Goal: Information Seeking & Learning: Learn about a topic

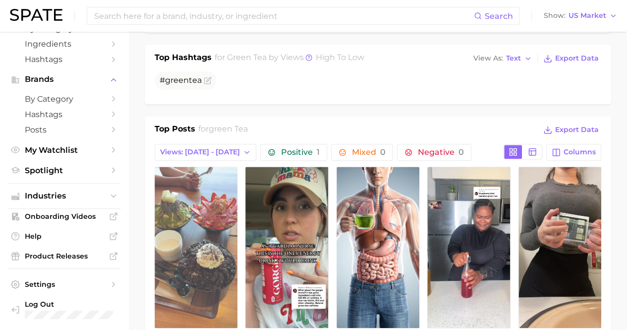
scroll to position [298, 0]
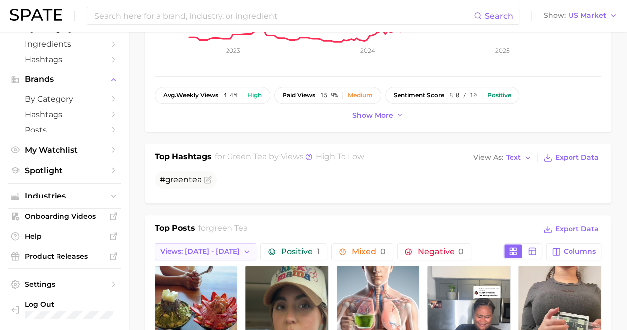
click at [190, 243] on button "Views: [DATE] - [DATE]" at bounding box center [206, 251] width 102 height 17
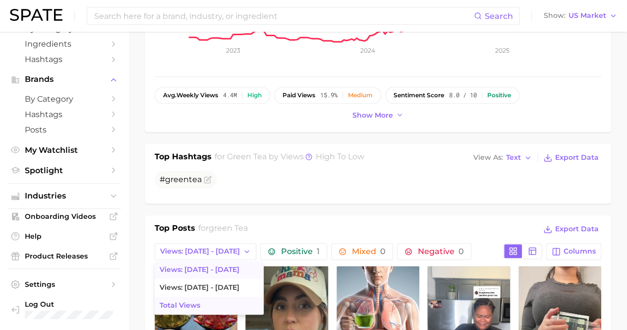
click at [216, 297] on button "Total Views" at bounding box center [209, 306] width 109 height 18
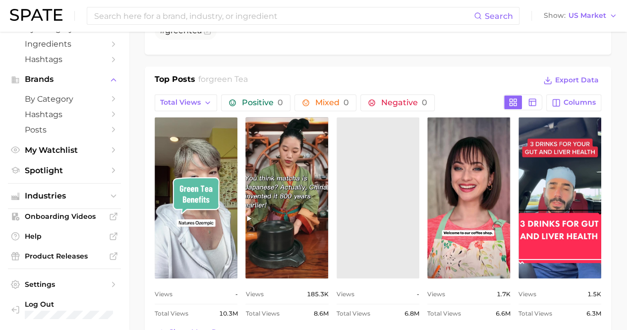
scroll to position [397, 0]
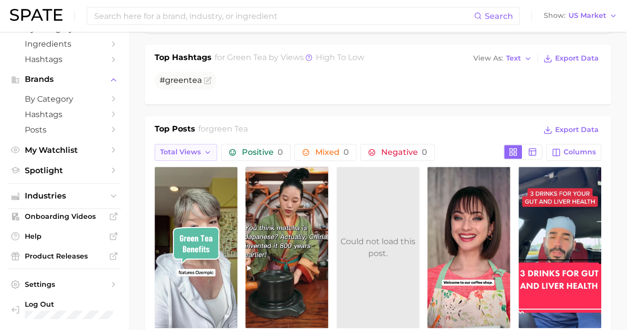
click at [199, 148] on span "Total Views" at bounding box center [180, 152] width 41 height 8
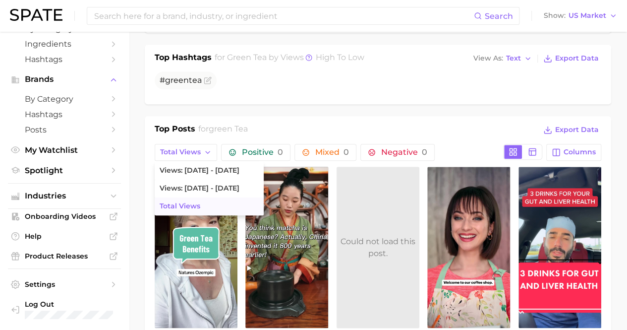
click at [278, 116] on div "Top Posts for green tea Export Data Total Views Views: [DATE] - [DATE] Views: […" at bounding box center [378, 257] width 467 height 283
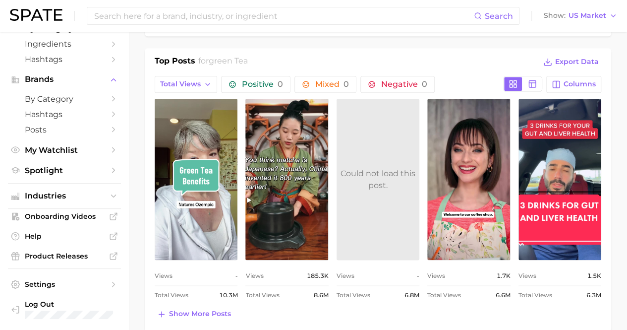
scroll to position [464, 0]
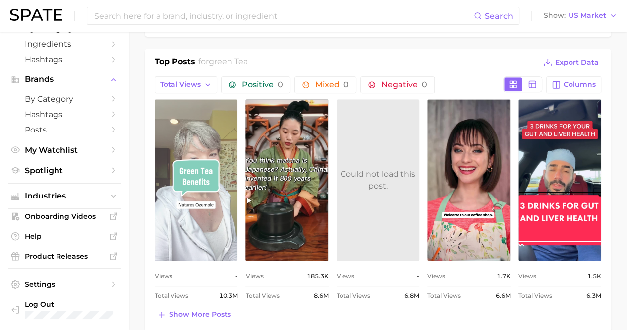
click at [188, 189] on link "view post on TikTok" at bounding box center [196, 179] width 83 height 161
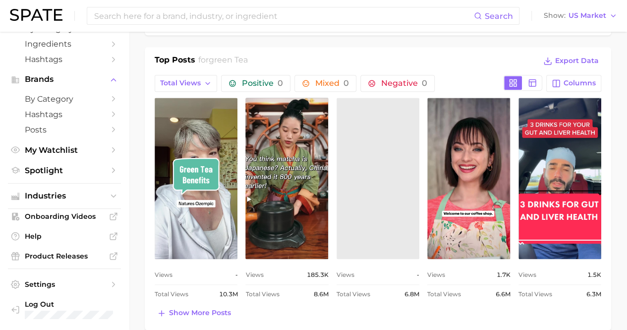
scroll to position [466, 0]
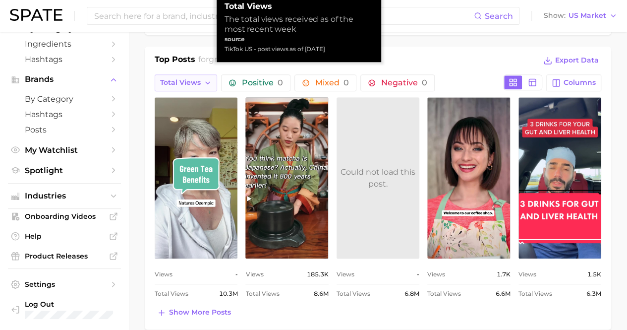
click at [194, 78] on span "Total Views" at bounding box center [180, 82] width 41 height 8
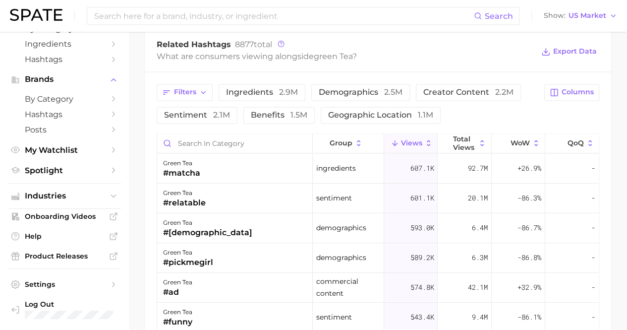
scroll to position [745, 0]
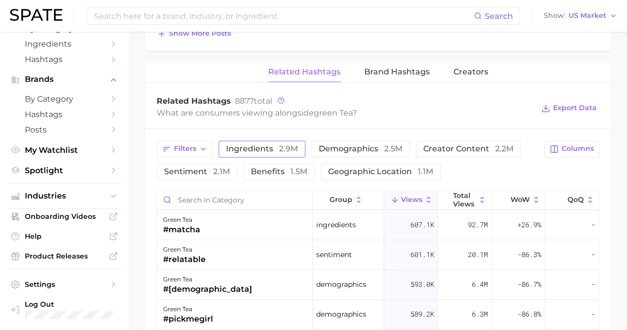
click at [284, 144] on span "2.9m" at bounding box center [288, 148] width 19 height 9
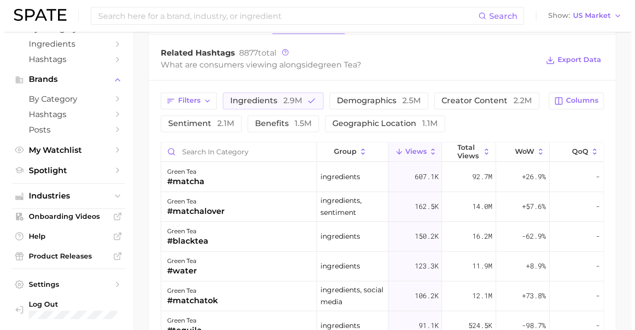
scroll to position [797, 0]
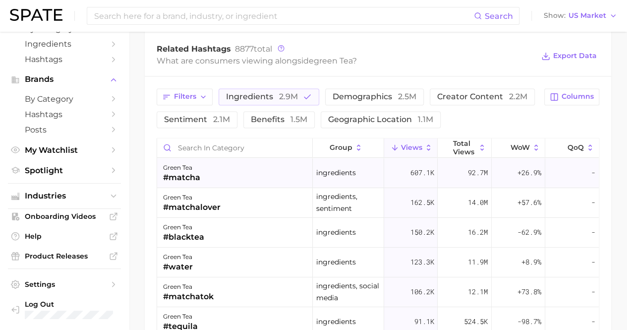
click at [213, 161] on div "green tea #matcha" at bounding box center [235, 173] width 156 height 30
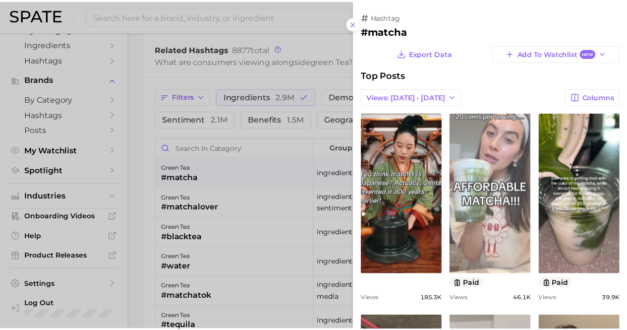
scroll to position [0, 0]
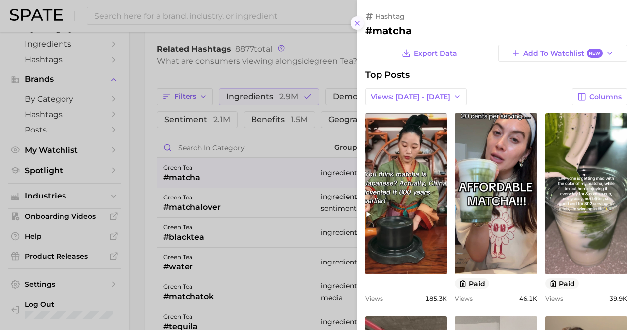
click at [356, 21] on line at bounding box center [357, 23] width 4 height 4
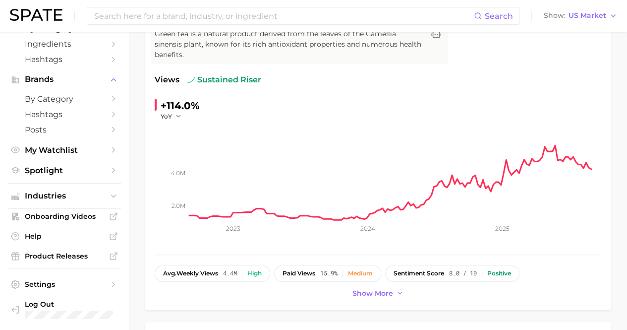
scroll to position [6, 0]
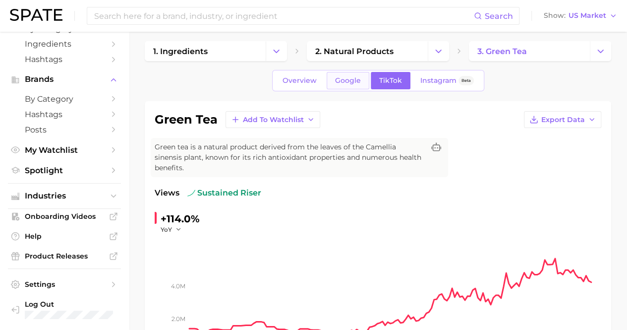
click at [341, 83] on span "Google" at bounding box center [348, 80] width 26 height 8
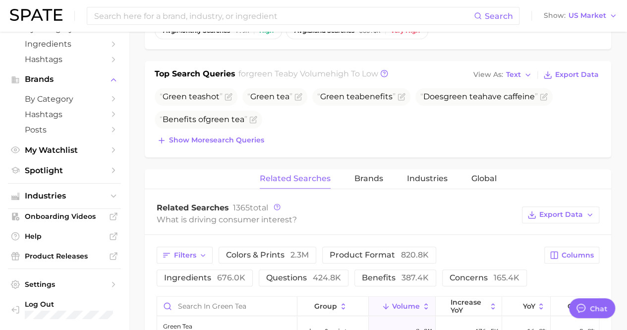
type textarea "x"
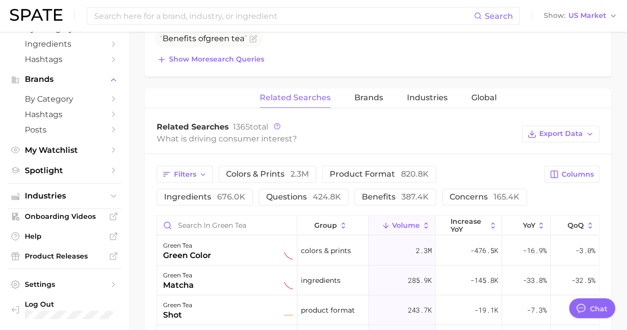
scroll to position [478, 0]
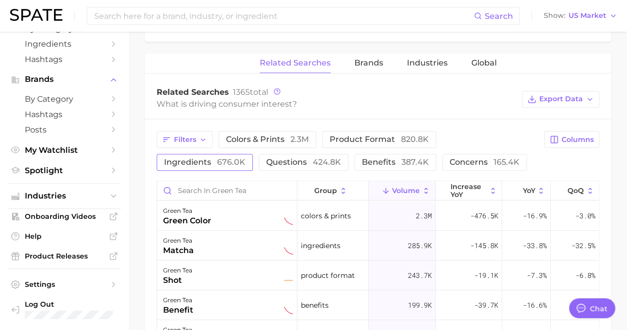
click at [253, 154] on button "ingredients 676.0k" at bounding box center [205, 162] width 96 height 17
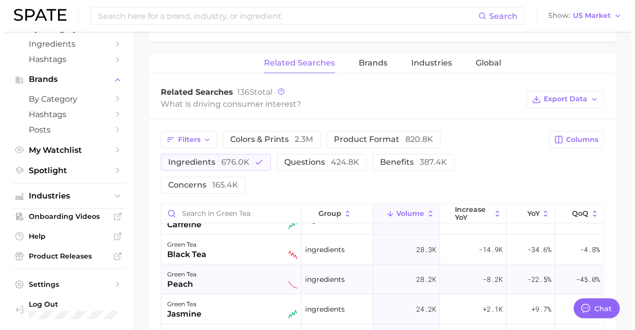
scroll to position [0, 0]
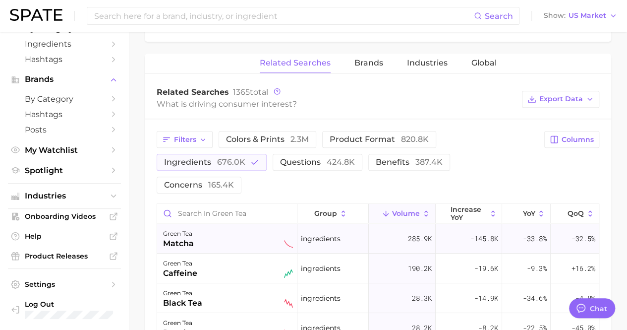
click at [211, 228] on div "green tea matcha" at bounding box center [228, 239] width 130 height 22
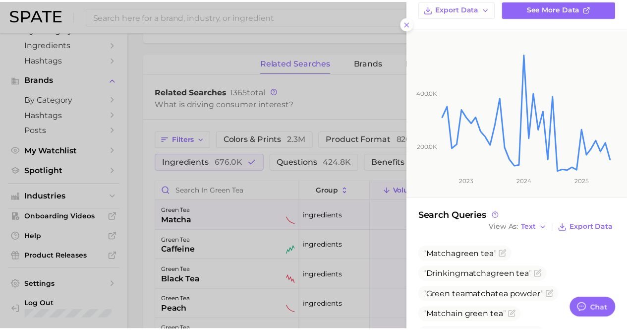
scroll to position [248, 0]
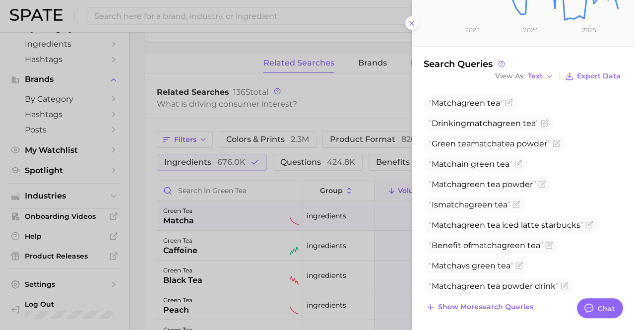
click at [375, 105] on div at bounding box center [317, 165] width 635 height 330
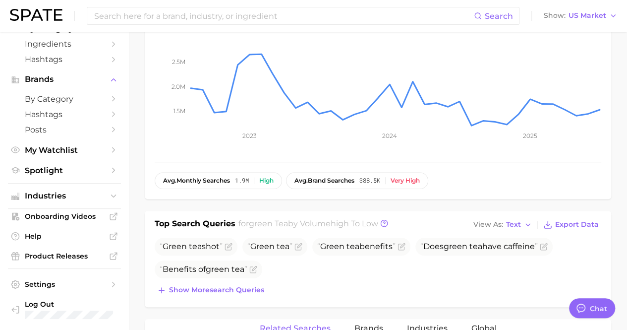
scroll to position [277, 0]
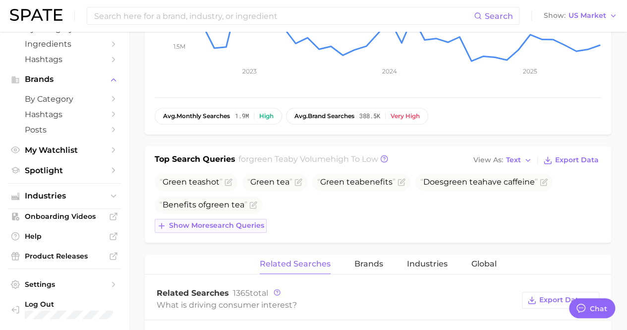
click at [231, 221] on span "Show more search queries" at bounding box center [216, 225] width 95 height 8
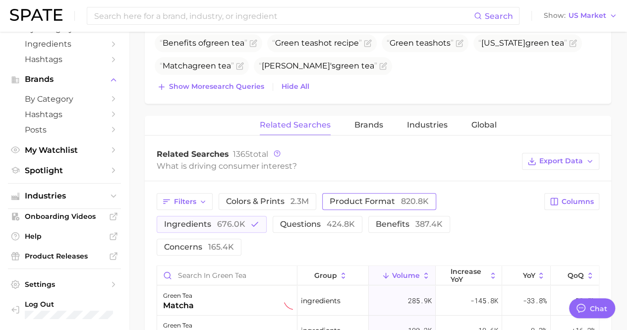
scroll to position [488, 0]
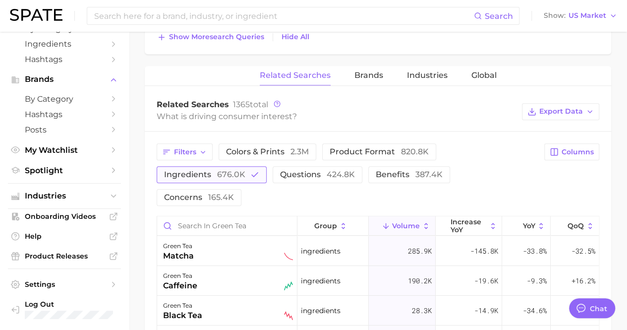
click at [247, 166] on button "ingredients 676.0k" at bounding box center [212, 174] width 110 height 17
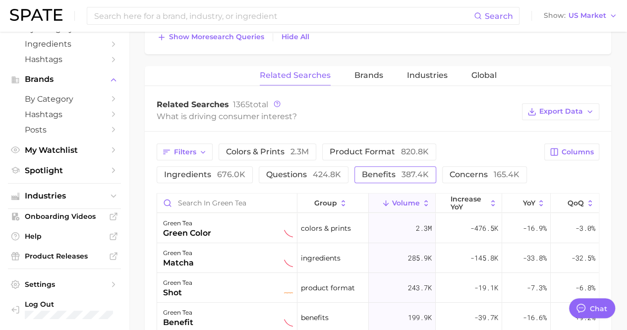
click at [362, 170] on span "benefits 387.4k" at bounding box center [395, 174] width 67 height 9
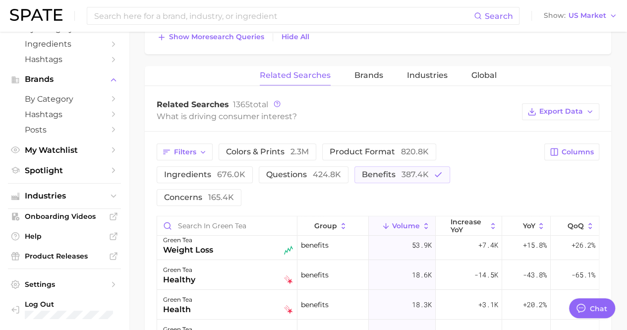
scroll to position [0, 0]
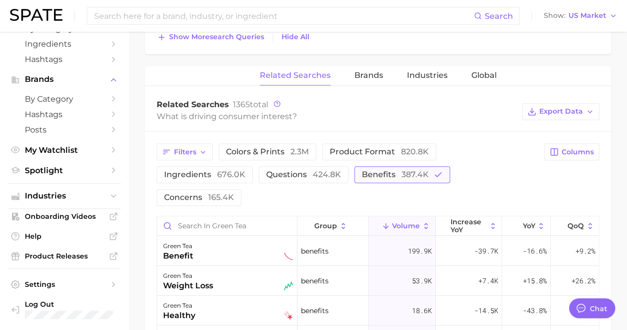
click at [402, 170] on span "387.4k" at bounding box center [415, 174] width 27 height 9
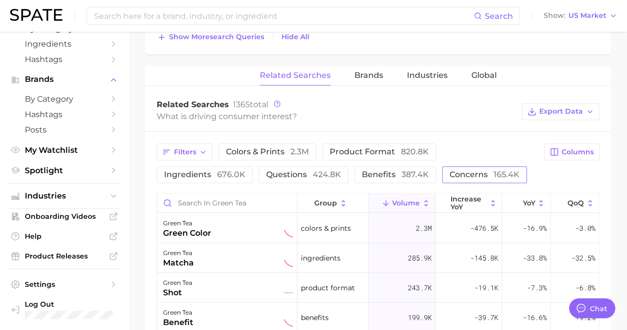
click at [450, 170] on span "concerns 165.4k" at bounding box center [485, 174] width 70 height 9
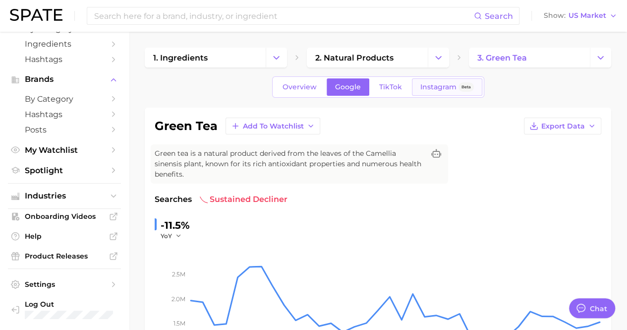
click at [430, 85] on span "Instagram" at bounding box center [439, 87] width 36 height 8
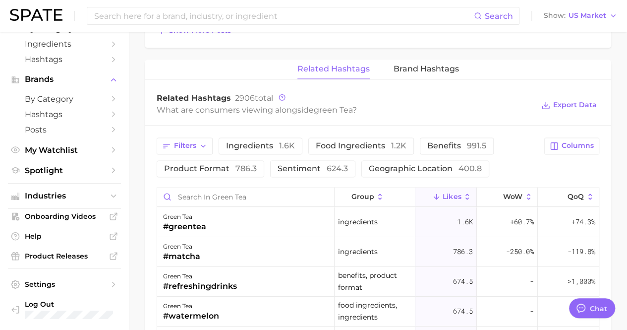
scroll to position [744, 0]
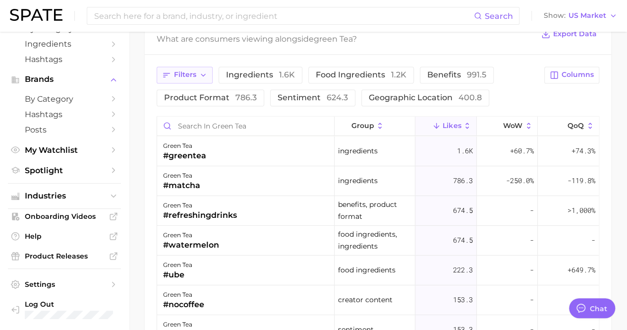
click at [206, 71] on icon "button" at bounding box center [203, 75] width 8 height 8
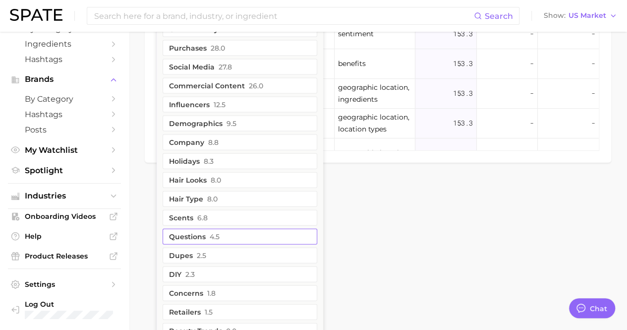
scroll to position [1091, 0]
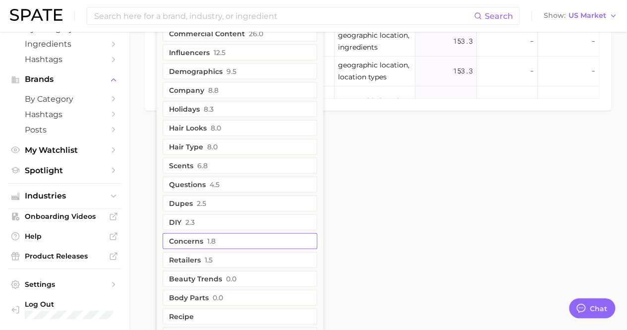
click at [224, 233] on button "Concerns 1.8" at bounding box center [240, 241] width 155 height 16
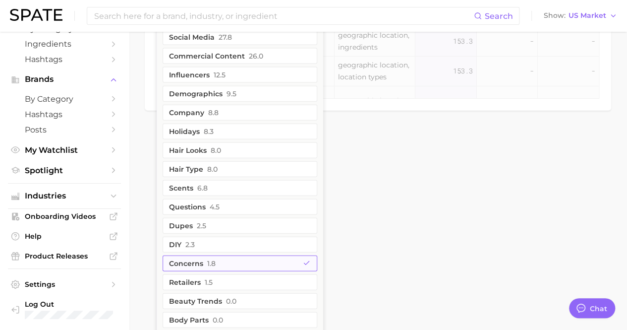
scroll to position [1113, 0]
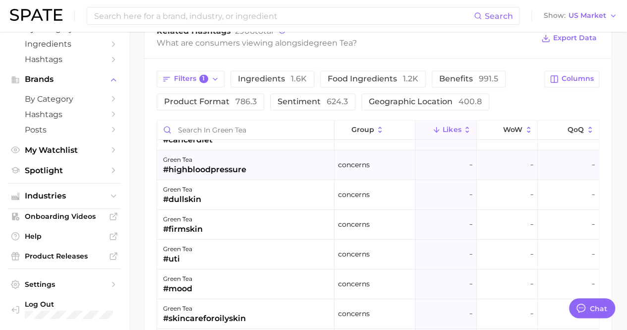
scroll to position [0, 0]
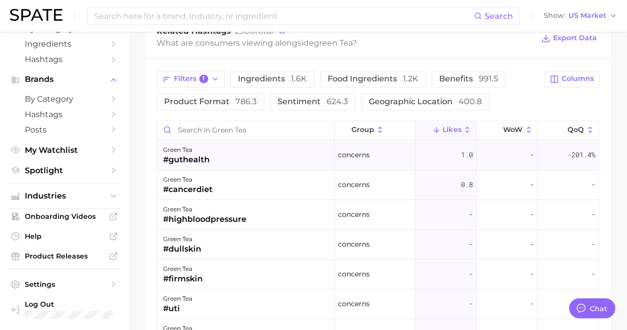
click at [279, 149] on div "green tea #guthealth" at bounding box center [246, 155] width 178 height 30
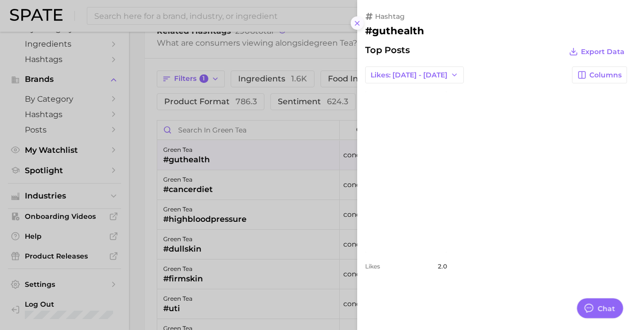
click at [357, 19] on icon at bounding box center [357, 23] width 8 height 8
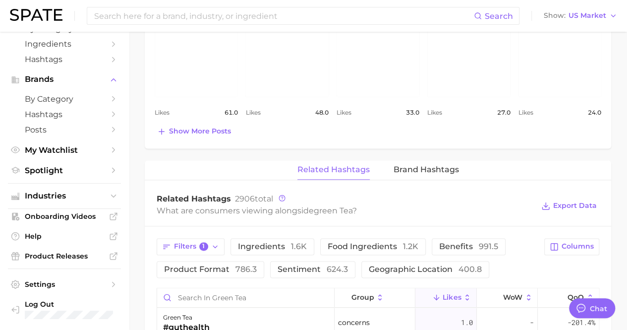
scroll to position [645, 0]
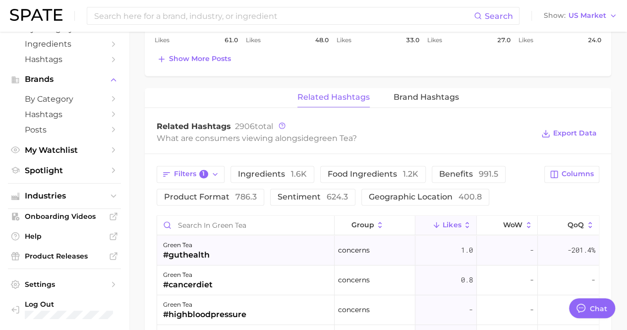
click at [375, 240] on div "Concerns" at bounding box center [375, 251] width 81 height 30
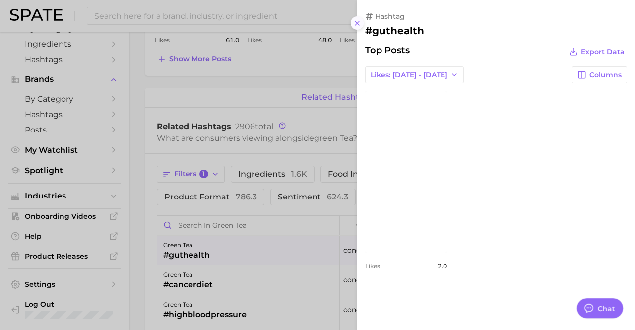
click at [360, 20] on icon at bounding box center [357, 23] width 8 height 8
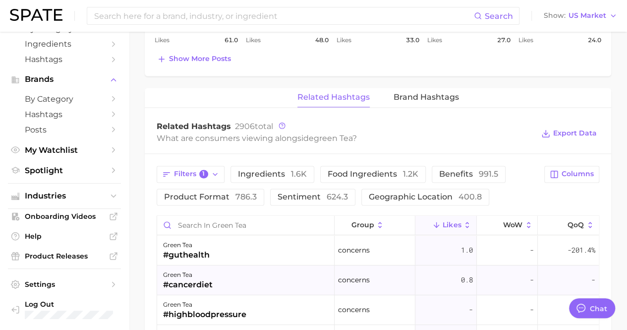
click at [353, 274] on div "Concerns" at bounding box center [375, 280] width 81 height 30
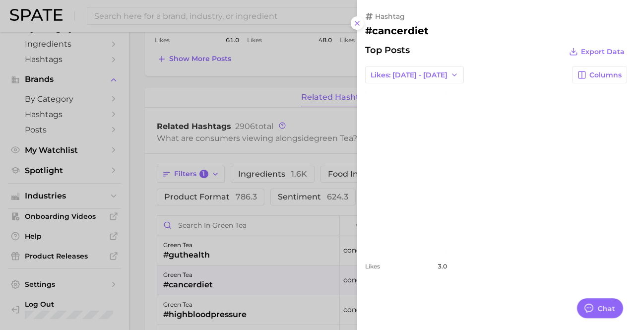
click at [399, 152] on link "view post on Instagram" at bounding box center [406, 171] width 82 height 161
click at [358, 19] on icon at bounding box center [357, 23] width 8 height 8
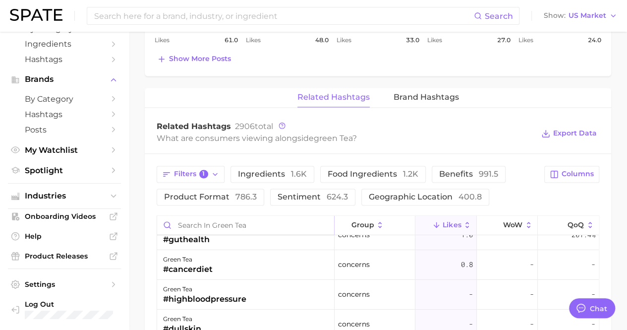
scroll to position [0, 0]
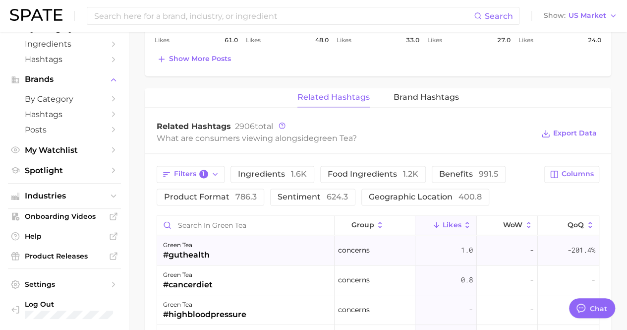
click at [249, 243] on div "green tea #guthealth" at bounding box center [246, 251] width 178 height 30
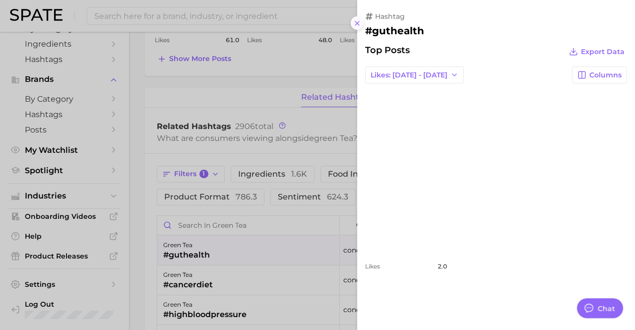
click at [359, 23] on icon at bounding box center [357, 23] width 8 height 8
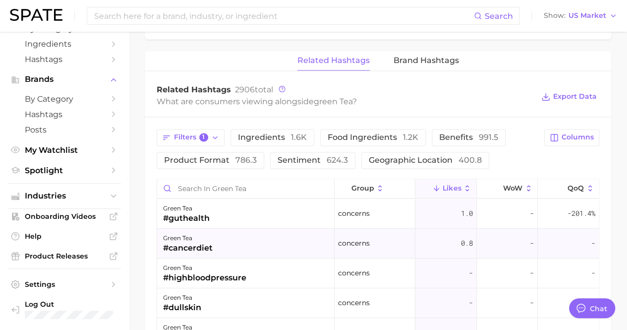
scroll to position [694, 0]
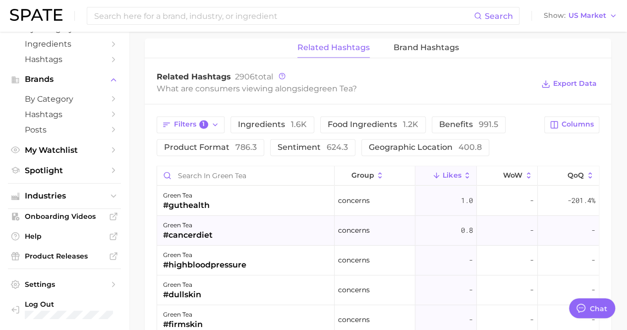
click at [240, 222] on div "green tea #cancerdiet" at bounding box center [246, 231] width 178 height 30
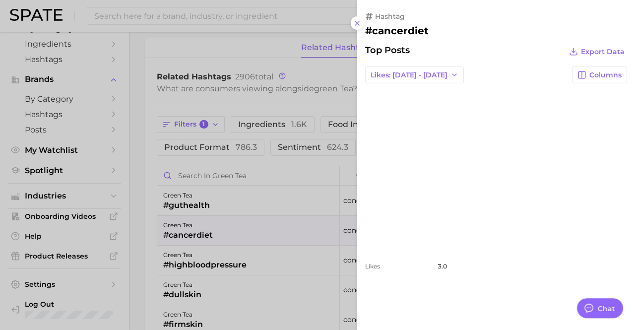
click at [318, 148] on div at bounding box center [317, 165] width 635 height 330
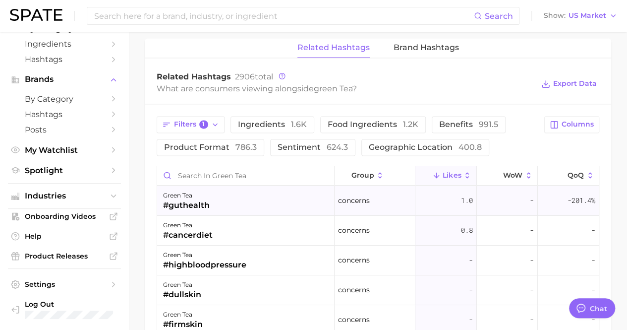
click at [224, 186] on div "green tea #guthealth" at bounding box center [246, 201] width 178 height 30
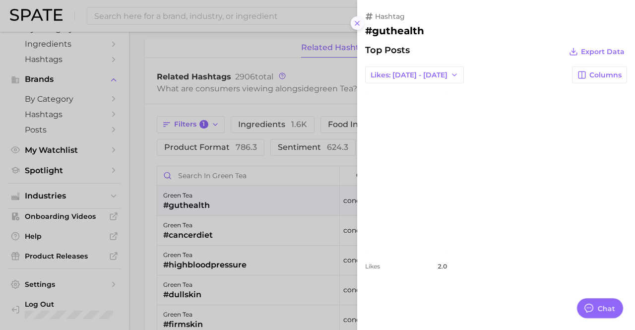
click at [354, 20] on icon at bounding box center [357, 23] width 8 height 8
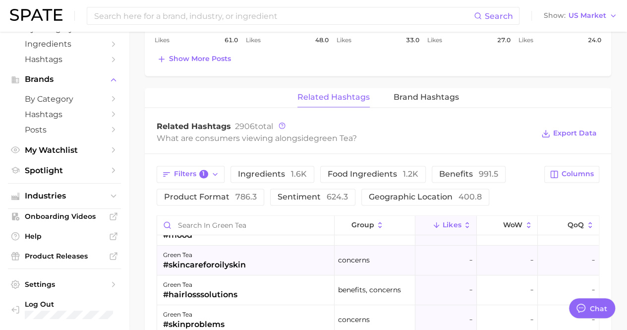
scroll to position [0, 0]
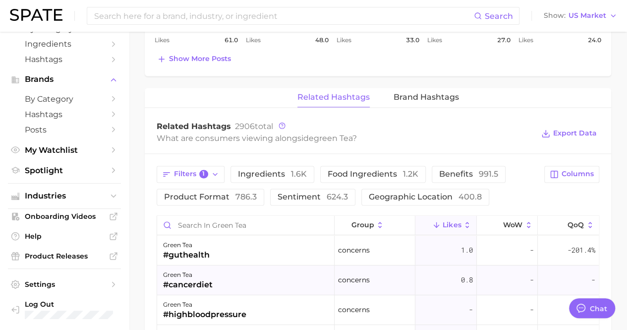
click at [384, 265] on div "Concerns" at bounding box center [375, 280] width 81 height 30
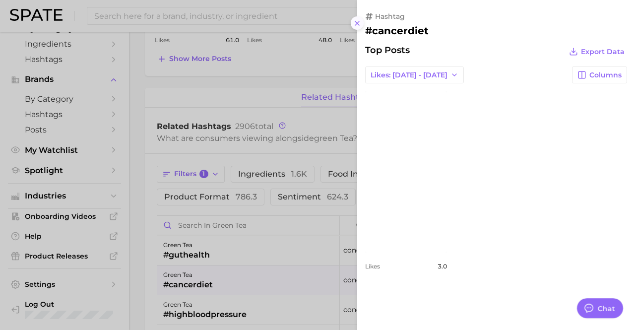
click at [356, 24] on icon at bounding box center [357, 23] width 8 height 8
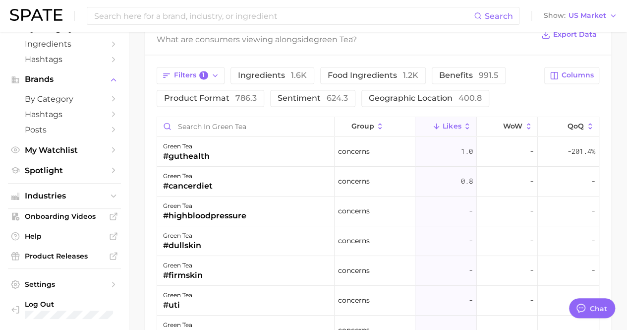
scroll to position [744, 0]
click at [171, 66] on button "Filters 1" at bounding box center [191, 74] width 68 height 17
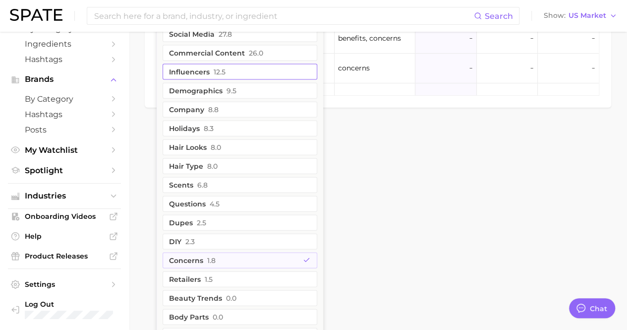
scroll to position [1190, 0]
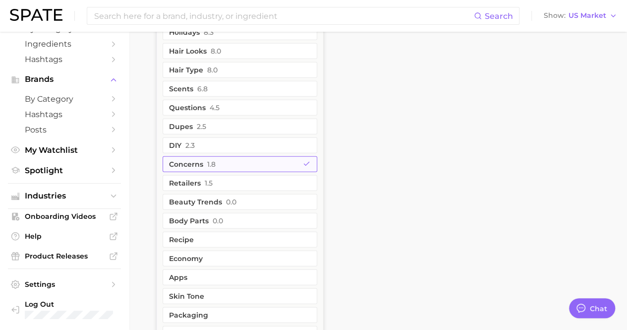
click at [236, 156] on button "Concerns 1.8" at bounding box center [240, 164] width 155 height 16
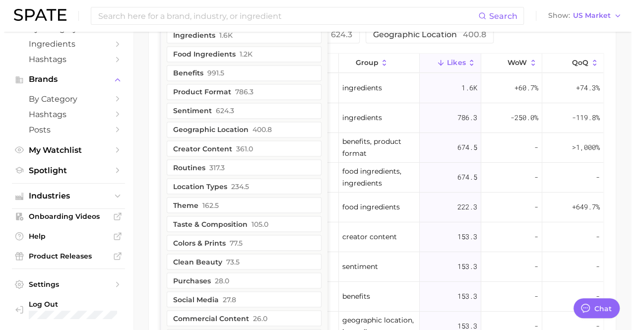
scroll to position [672, 0]
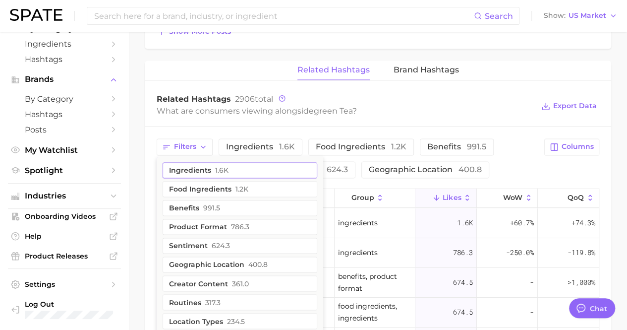
click at [234, 162] on button "Ingredients 1.6k" at bounding box center [240, 170] width 155 height 16
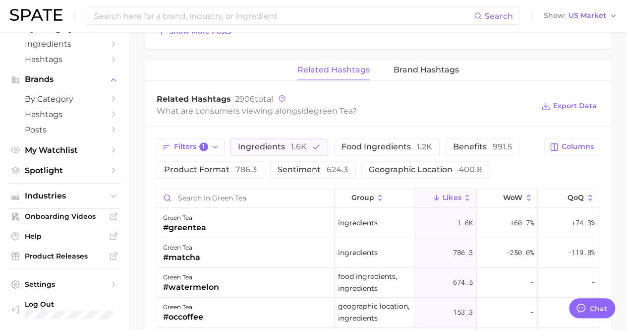
click at [386, 113] on div "Related Hashtags 2906 total What are consumers viewing alongside green tea ? Ex…" at bounding box center [378, 106] width 467 height 40
click at [245, 214] on div "green tea #greentea" at bounding box center [246, 223] width 178 height 30
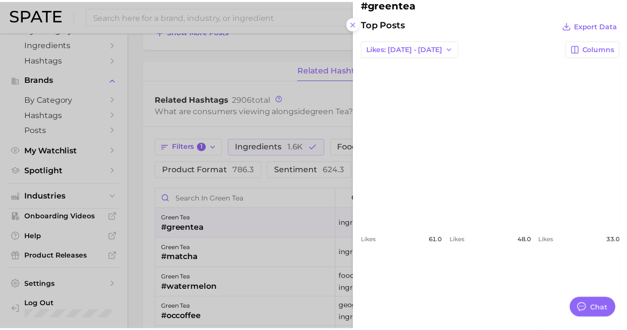
scroll to position [0, 0]
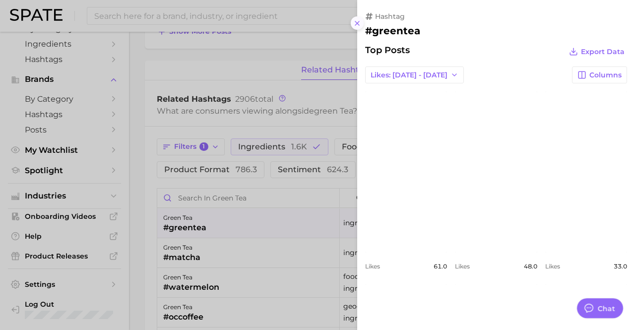
click at [355, 26] on icon at bounding box center [357, 23] width 8 height 8
